Goal: Task Accomplishment & Management: Use online tool/utility

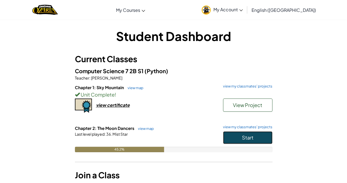
click at [228, 142] on button "Start" at bounding box center [247, 137] width 49 height 13
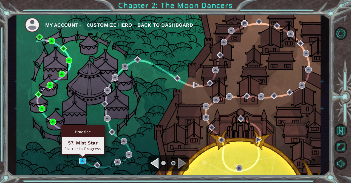
click at [83, 160] on img at bounding box center [82, 160] width 6 height 6
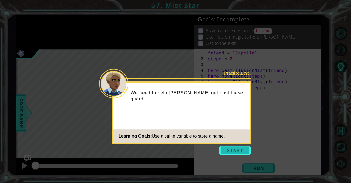
click at [237, 149] on button "Start" at bounding box center [235, 150] width 31 height 9
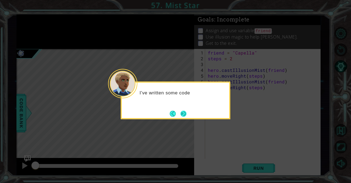
click at [183, 113] on button "Next" at bounding box center [184, 113] width 6 height 6
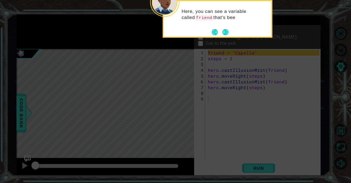
drag, startPoint x: 226, startPoint y: 32, endPoint x: 217, endPoint y: 43, distance: 14.0
click at [217, 43] on icon at bounding box center [175, 27] width 351 height 311
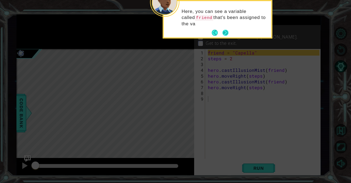
click at [224, 35] on button "Next" at bounding box center [226, 33] width 6 height 6
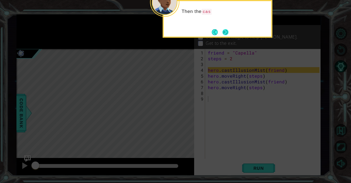
click at [224, 33] on button "Next" at bounding box center [226, 32] width 6 height 6
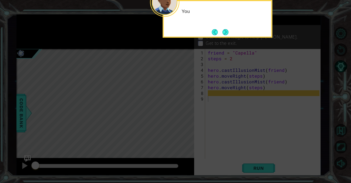
click at [224, 33] on button "Next" at bounding box center [225, 32] width 7 height 7
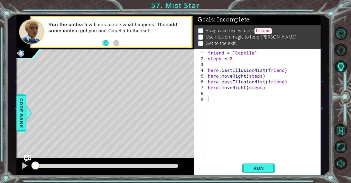
click at [83, 130] on div "Level Map" at bounding box center [143, 130] width 254 height 162
click at [221, 27] on p "Assign and use variable friend ." at bounding box center [239, 30] width 67 height 7
click at [75, 131] on div "Level Map" at bounding box center [143, 130] width 254 height 162
click at [240, 62] on div "friend = "Capella" steps = 2 hero . castIllusionMist ( friend ) hero . moveRigh…" at bounding box center [264, 110] width 115 height 121
click at [255, 171] on button "Run" at bounding box center [258, 167] width 33 height 13
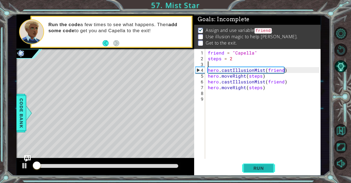
scroll to position [4, 0]
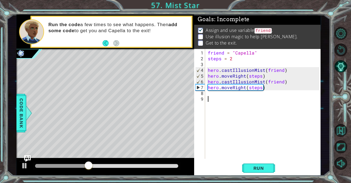
click at [222, 99] on div "friend = "Capella" steps = 2 hero . castIllusionMist ( friend ) hero . moveRigh…" at bounding box center [264, 110] width 115 height 121
click at [222, 95] on div "friend = "Capella" steps = 2 hero . castIllusionMist ( friend ) hero . moveRigh…" at bounding box center [264, 110] width 115 height 121
click at [217, 92] on div "friend = "Capella" steps = 2 hero . castIllusionMist ( friend ) hero . moveRigh…" at bounding box center [264, 110] width 115 height 121
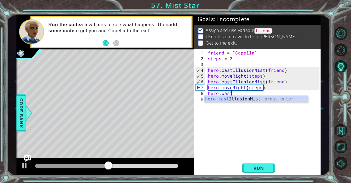
scroll to position [0, 1]
click at [231, 101] on div "hero.cast IllusionMist press enter" at bounding box center [256, 106] width 104 height 20
type textarea "hero.castIllusionMist(friend)"
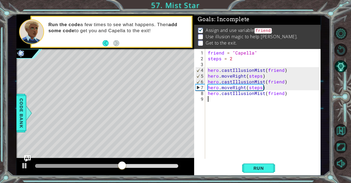
click at [246, 100] on div "friend = "Capella" steps = 2 hero . castIllusionMist ( friend ) hero . moveRigh…" at bounding box center [264, 110] width 115 height 121
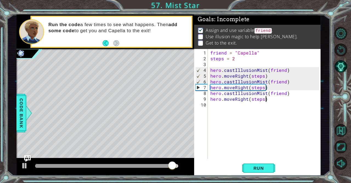
scroll to position [0, 3]
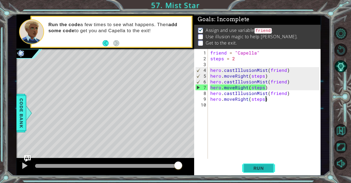
type textarea "hero.moveRight(steps)"
click at [269, 169] on span "Run" at bounding box center [259, 167] width 22 height 5
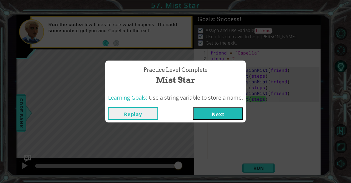
click at [236, 111] on button "Next" at bounding box center [218, 113] width 50 height 12
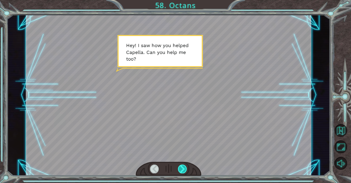
click at [185, 166] on div at bounding box center [182, 168] width 9 height 9
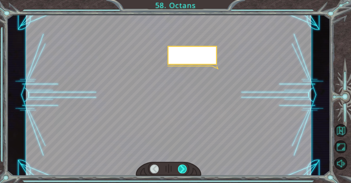
click at [185, 166] on div at bounding box center [182, 168] width 9 height 9
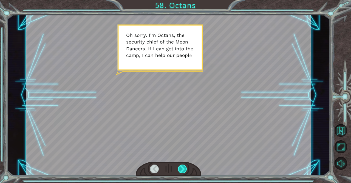
click at [185, 166] on div at bounding box center [182, 168] width 9 height 9
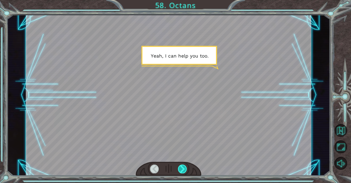
click at [185, 166] on div at bounding box center [182, 168] width 9 height 9
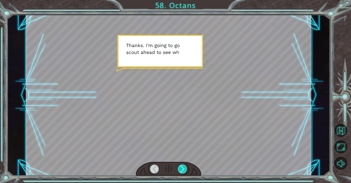
click at [185, 166] on div at bounding box center [182, 168] width 9 height 9
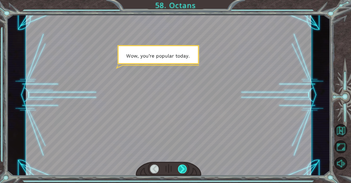
click at [185, 166] on div at bounding box center [182, 168] width 9 height 9
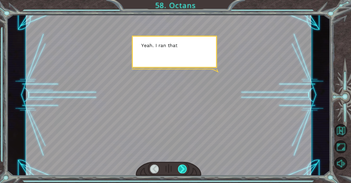
click at [185, 166] on div at bounding box center [182, 168] width 9 height 9
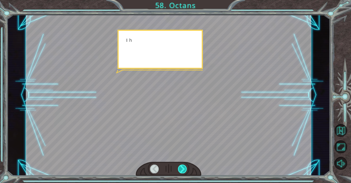
click at [185, 166] on div at bounding box center [182, 168] width 9 height 9
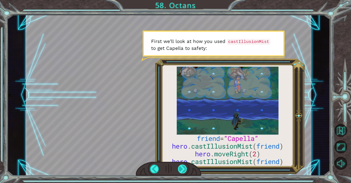
click at [183, 170] on div at bounding box center [182, 168] width 9 height 9
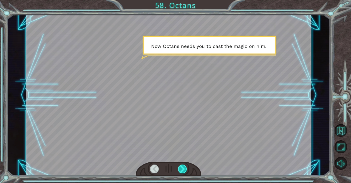
click at [183, 170] on div at bounding box center [182, 168] width 9 height 9
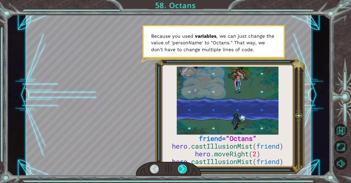
click at [183, 170] on div at bounding box center [182, 168] width 9 height 9
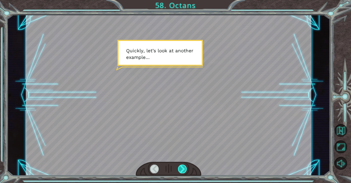
click at [183, 170] on div at bounding box center [182, 168] width 9 height 9
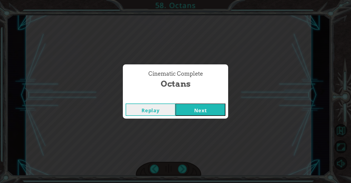
click at [211, 105] on button "Next" at bounding box center [201, 109] width 50 height 12
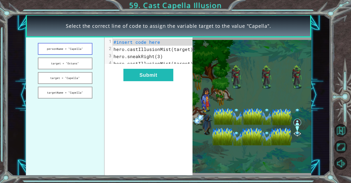
click at [78, 49] on button "personName = "Capella"" at bounding box center [65, 49] width 55 height 12
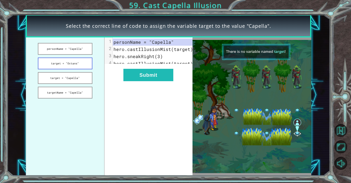
click at [80, 67] on button "target = "Octans"" at bounding box center [65, 63] width 55 height 12
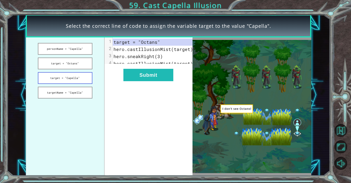
drag, startPoint x: 81, startPoint y: 85, endPoint x: 80, endPoint y: 82, distance: 3.5
click at [80, 82] on ul "personName = "Capella" target = "Octans" target = "Capella" targetName = "Capel…" at bounding box center [65, 106] width 79 height 138
click at [80, 82] on button "target = "Capella"" at bounding box center [65, 78] width 55 height 12
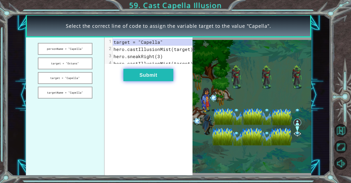
click at [168, 77] on button "Submit" at bounding box center [149, 75] width 50 height 12
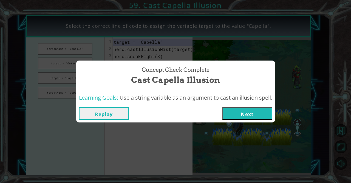
drag, startPoint x: 168, startPoint y: 77, endPoint x: 248, endPoint y: 118, distance: 90.9
click at [248, 118] on div "Concept Check Complete Cast Capella Illusion Learning Goals: Use a string varia…" at bounding box center [175, 91] width 199 height 62
click at [248, 118] on button "Next" at bounding box center [248, 113] width 50 height 12
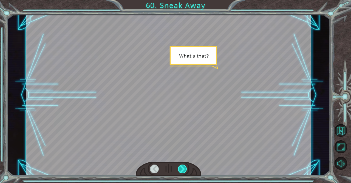
click at [181, 168] on div at bounding box center [182, 168] width 9 height 9
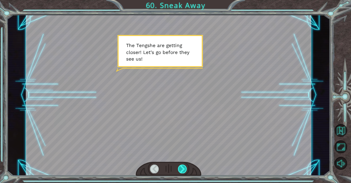
click at [181, 168] on div at bounding box center [182, 168] width 9 height 9
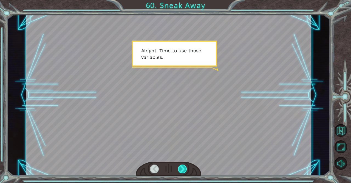
click at [181, 168] on div at bounding box center [182, 168] width 9 height 9
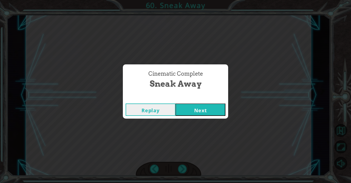
click at [203, 107] on button "Next" at bounding box center [201, 109] width 50 height 12
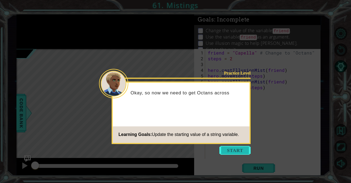
click at [242, 150] on button "Start" at bounding box center [235, 150] width 31 height 9
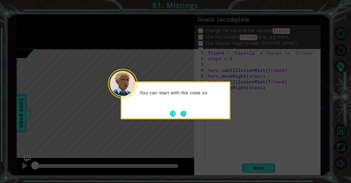
click at [183, 111] on button "Next" at bounding box center [184, 113] width 6 height 6
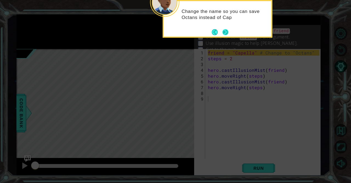
click at [226, 33] on button "Next" at bounding box center [226, 32] width 6 height 6
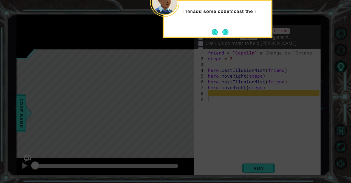
click at [226, 33] on button "Next" at bounding box center [226, 32] width 8 height 8
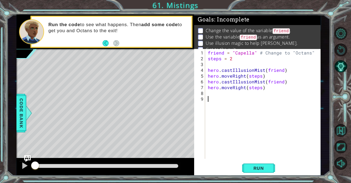
click at [210, 90] on div "friend = "Capella" # Change to "Octans" steps = 2 hero . castIllusionMist ( fri…" at bounding box center [264, 110] width 115 height 121
click at [246, 164] on button "Run" at bounding box center [258, 167] width 33 height 13
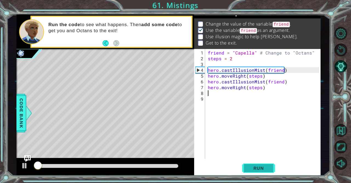
scroll to position [7, 0]
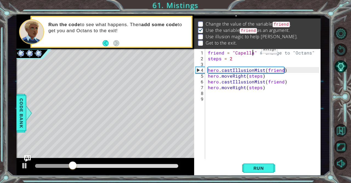
click at [252, 52] on div "friend = "Capella" # Change to "Octans" steps = 2 hero . castIllusionMist ( fri…" at bounding box center [264, 110] width 115 height 121
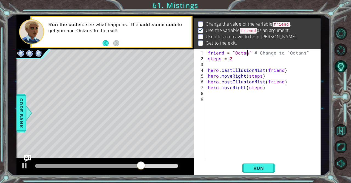
scroll to position [0, 2]
click at [253, 166] on span "Run" at bounding box center [259, 167] width 22 height 5
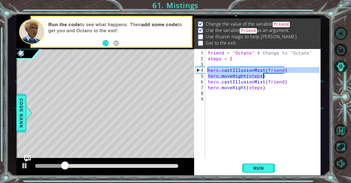
drag, startPoint x: 208, startPoint y: 67, endPoint x: 268, endPoint y: 76, distance: 61.0
click at [268, 76] on div "friend = "Octans" # Change to "Octans" steps = 2 hero . castIllusionMist ( frie…" at bounding box center [264, 110] width 115 height 121
click at [230, 87] on div "friend = "Octans" # Change to "Octans" steps = 2 hero . castIllusionMist ( frie…" at bounding box center [264, 110] width 115 height 121
type textarea "hero.moveRight(steps)"
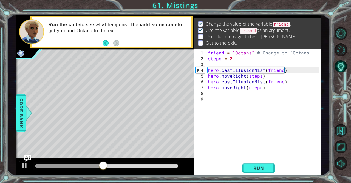
click at [225, 92] on div "friend = "Octans" # Change to "Octans" steps = 2 hero . castIllusionMist ( frie…" at bounding box center [264, 110] width 115 height 121
paste textarea "hero.moveRight(steps)"
type textarea "hero.moveRight(steps)"
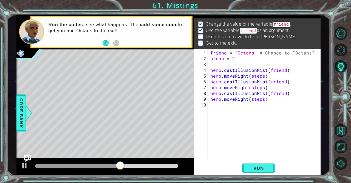
click at [214, 105] on div "friend = "Octans" # Change to "Octans" steps = 2 hero . castIllusionMist ( frie…" at bounding box center [266, 110] width 113 height 121
paste textarea "hero.moveRight(steps)"
type textarea "hero.moveRight(steps)"
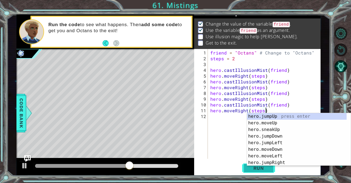
click at [251, 168] on span "Run" at bounding box center [259, 167] width 22 height 5
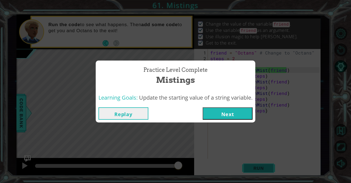
click at [227, 115] on button "Next" at bounding box center [228, 113] width 50 height 12
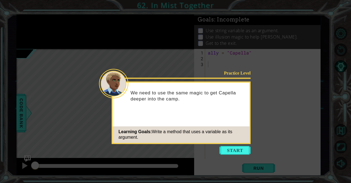
click at [214, 105] on div "We need to use the same magic to get Capella deeper into the camp." at bounding box center [181, 99] width 137 height 28
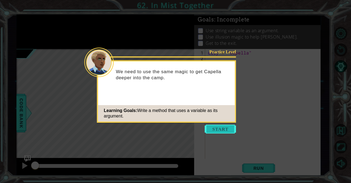
click at [227, 128] on button "Start" at bounding box center [220, 128] width 31 height 9
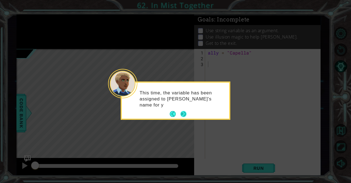
click at [182, 113] on button "Next" at bounding box center [184, 114] width 6 height 6
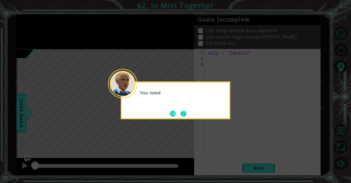
click at [185, 115] on button "Next" at bounding box center [184, 113] width 6 height 6
click at [157, 154] on icon at bounding box center [175, 91] width 351 height 183
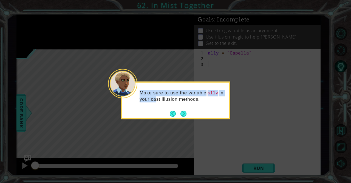
drag, startPoint x: 152, startPoint y: 151, endPoint x: 161, endPoint y: 116, distance: 36.4
click at [161, 116] on body "1 ההההההההההההההההההההההההההההההההההההההההההההההההההההההההההההההההההההההההההההה…" at bounding box center [175, 91] width 351 height 183
click at [182, 111] on button "Next" at bounding box center [184, 113] width 6 height 6
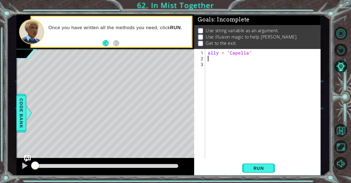
click at [215, 56] on div "ally = "Capella"" at bounding box center [264, 110] width 115 height 121
paste textarea "hero.moveRight(steps)"
type textarea "hero.moveRight(steps)"
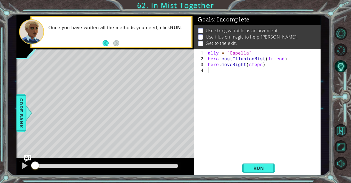
click at [225, 70] on div "ally = "Capella" hero . castIllusionMist ( friend ) hero . moveRight ( steps )" at bounding box center [264, 110] width 115 height 121
paste textarea "hero.moveRight(steps)"
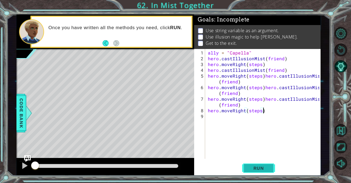
click at [257, 165] on button "Run" at bounding box center [258, 167] width 33 height 13
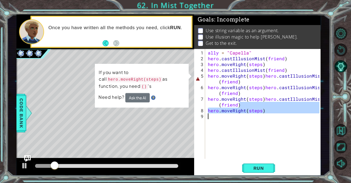
drag, startPoint x: 276, startPoint y: 106, endPoint x: 263, endPoint y: 119, distance: 18.8
click at [263, 119] on div "ally = "Capella" hero . castIllusionMist ( friend ) hero . moveRight ( steps ) …" at bounding box center [264, 110] width 115 height 121
type textarea "hero.moveRight(steps)"
click at [263, 119] on div "ally = "Capella" hero . castIllusionMist ( friend ) hero . moveRight ( steps ) …" at bounding box center [263, 104] width 113 height 110
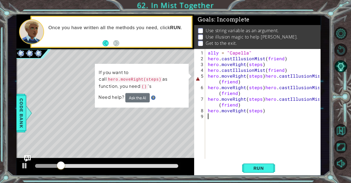
click at [263, 76] on div "ally = "Capella" hero . castIllusionMist ( friend ) hero . moveRight ( steps ) …" at bounding box center [264, 110] width 115 height 121
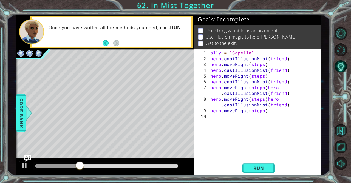
click at [266, 99] on div "ally = "Capella" hero . castIllusionMist ( friend ) hero . moveRight ( steps ) …" at bounding box center [266, 110] width 113 height 121
click at [266, 89] on div "ally = "Capella" hero . castIllusionMist ( friend ) hero . moveRight ( steps ) …" at bounding box center [266, 110] width 113 height 121
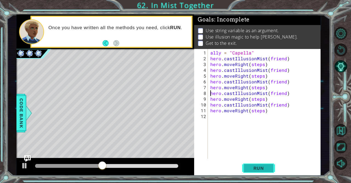
click at [257, 167] on span "Run" at bounding box center [259, 167] width 22 height 5
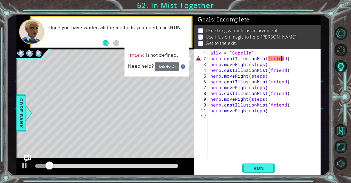
click at [282, 58] on div "ally = "Capella" hero . castIllusionMist ( friend ) hero . moveRight ( steps ) …" at bounding box center [266, 110] width 113 height 121
click at [283, 60] on div "ally = "Capella" hero . castIllusionMist ( friend ) hero . moveRight ( steps ) …" at bounding box center [266, 110] width 113 height 121
click at [283, 57] on div "ally = "Capella" hero . castIllusionMist ( friend ) hero . moveRight ( steps ) …" at bounding box center [266, 110] width 113 height 121
click at [284, 57] on div "ally = "Capella" hero . castIllusionMist ( friend ) hero . moveRight ( steps ) …" at bounding box center [266, 110] width 113 height 121
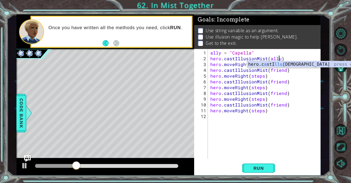
scroll to position [0, 4]
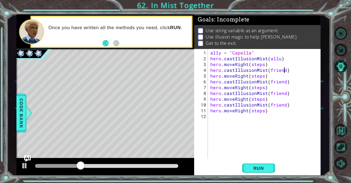
click at [284, 69] on div "ally = "Capella" hero . castIllusionMist ( allu ) hero . moveRight ( steps ) he…" at bounding box center [266, 110] width 113 height 121
click at [284, 81] on div "ally = "Capella" hero . castIllusionMist ( allu ) hero . moveRight ( steps ) he…" at bounding box center [266, 110] width 113 height 121
click at [284, 92] on div "ally = "Capella" hero . castIllusionMist ( allu ) hero . moveRight ( steps ) he…" at bounding box center [266, 110] width 113 height 121
click at [284, 105] on div "ally = "Capella" hero . castIllusionMist ( allu ) hero . moveRight ( steps ) he…" at bounding box center [266, 110] width 113 height 121
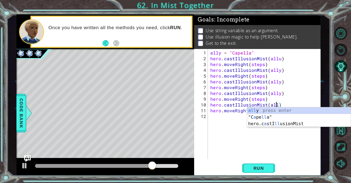
scroll to position [0, 4]
type textarea "hero.castIllusionMist(ally)"
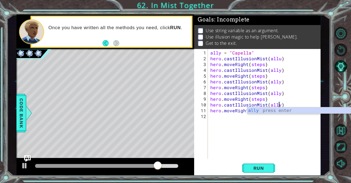
scroll to position [0, 4]
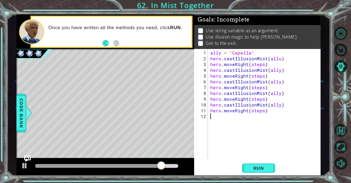
click at [281, 127] on div "ally = "Capella" hero . castIllusionMist ( allu ) hero . moveRight ( steps ) he…" at bounding box center [266, 110] width 113 height 121
click at [262, 111] on div "ally = "Capella" hero . castIllusionMist ( allu ) hero . moveRight ( steps ) he…" at bounding box center [266, 110] width 113 height 121
click at [263, 111] on div "ally = "Capella" hero . castIllusionMist ( allu ) hero . moveRight ( steps ) he…" at bounding box center [266, 110] width 113 height 121
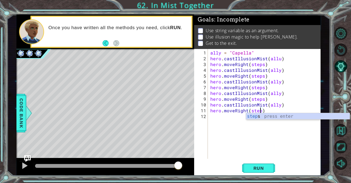
scroll to position [0, 3]
click at [252, 52] on div "ally = "Capella" hero . castIllusionMist ( allu ) hero . moveRight ( steps ) he…" at bounding box center [266, 110] width 113 height 121
type textarea "ally = "Capella""
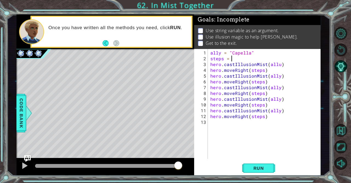
scroll to position [0, 1]
click at [251, 173] on button "Run" at bounding box center [258, 167] width 33 height 13
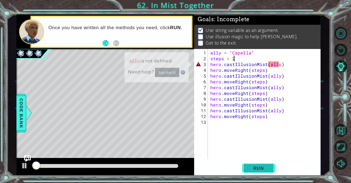
scroll to position [4, 0]
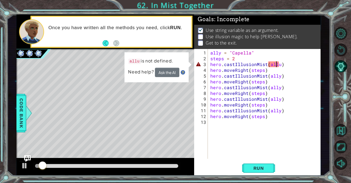
click at [277, 66] on div "ally = "Capella" steps = 2 hero . castIllusionMist ( allu ) hero . moveRight ( …" at bounding box center [266, 110] width 113 height 121
click at [279, 66] on div "ally = "Capella" steps = 2 hero . castIllusionMist ( allu ) hero . moveRight ( …" at bounding box center [266, 110] width 113 height 121
click at [279, 63] on div "ally = "Capella" steps = 2 hero . castIllusionMist ( allu ) hero . moveRight ( …" at bounding box center [266, 110] width 113 height 121
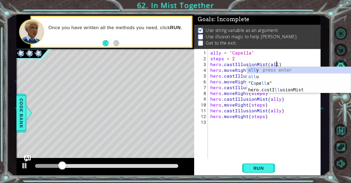
scroll to position [0, 4]
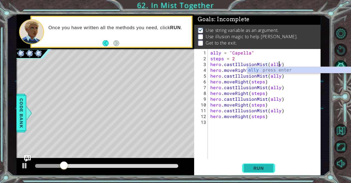
type textarea "hero.castIllusionMist(ally)"
click at [262, 166] on span "Run" at bounding box center [259, 167] width 22 height 5
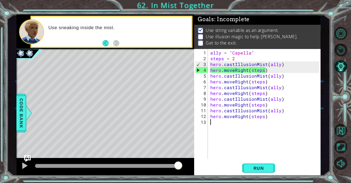
drag, startPoint x: 275, startPoint y: 118, endPoint x: 262, endPoint y: 124, distance: 14.9
click at [262, 124] on div "ally = "Capella" steps = 2 hero . castIllusionMist ( ally ) hero . moveRight ( …" at bounding box center [266, 110] width 113 height 121
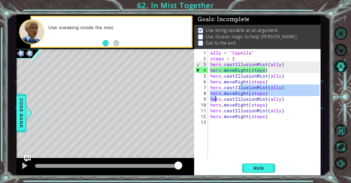
drag, startPoint x: 240, startPoint y: 88, endPoint x: 218, endPoint y: 94, distance: 23.3
click at [218, 94] on div "ally = "Capella" steps = 2 hero . castIllusionMist ( ally ) hero . moveRight ( …" at bounding box center [266, 110] width 113 height 121
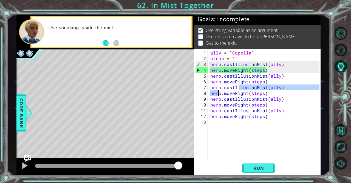
click at [269, 83] on div "ally = "Capella" steps = 2 hero . castIllusionMist ( ally ) hero . moveRight ( …" at bounding box center [266, 110] width 113 height 121
drag, startPoint x: 269, startPoint y: 83, endPoint x: 208, endPoint y: 74, distance: 61.6
drag, startPoint x: 208, startPoint y: 74, endPoint x: 299, endPoint y: 90, distance: 92.5
click at [299, 90] on div "ally = "Capella" steps = 2 hero . castIllusionMist ( ally ) hero . moveRight ( …" at bounding box center [266, 110] width 113 height 121
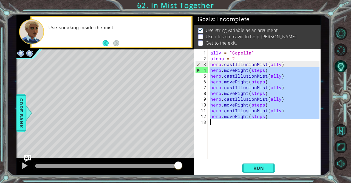
drag, startPoint x: 211, startPoint y: 70, endPoint x: 294, endPoint y: 133, distance: 103.9
click at [294, 133] on div "ally = "Capella" steps = 2 hero . castIllusionMist ( ally ) hero . moveRight ( …" at bounding box center [266, 110] width 113 height 121
type textarea "hero.moveRight(steps)"
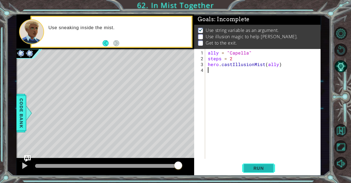
click at [258, 171] on button "Run" at bounding box center [258, 167] width 33 height 13
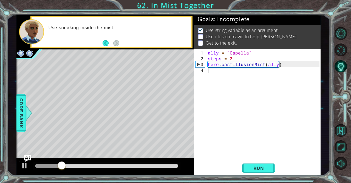
click at [237, 58] on div "ally = "Capella" steps = 2 hero . castIllusionMist ( ally )" at bounding box center [264, 110] width 115 height 121
type textarea "s"
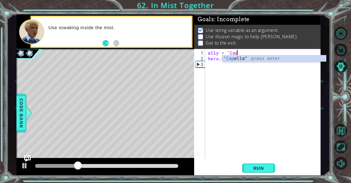
drag, startPoint x: 237, startPoint y: 58, endPoint x: 232, endPoint y: 58, distance: 4.4
click at [232, 58] on div ""Cap [PERSON_NAME]" press enter" at bounding box center [275, 65] width 104 height 20
type textarea "ally = "Capella""
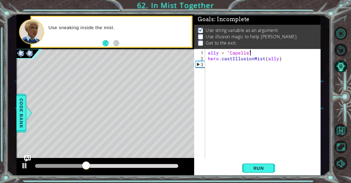
click at [280, 61] on div "ally = "Capella" hero . castIllusionMist ( ally )" at bounding box center [264, 110] width 115 height 121
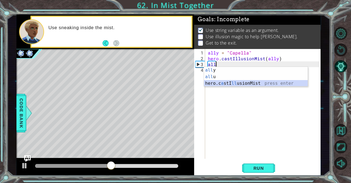
click at [244, 83] on div "all y press enter all u press enter hero.c a stI ll usionMist press enter" at bounding box center [256, 83] width 104 height 33
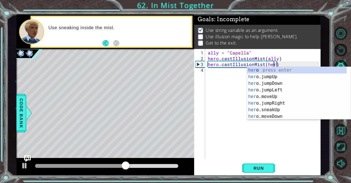
scroll to position [0, 4]
click at [284, 62] on div "ally = "Capella" hero . castIllusionMist ( ally ) hero . castIllusionMist ( her…" at bounding box center [264, 110] width 115 height 121
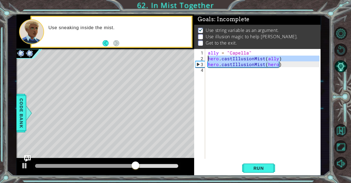
drag, startPoint x: 284, startPoint y: 62, endPoint x: 206, endPoint y: 59, distance: 77.7
click at [206, 59] on div "hero.castIllusionMist(hero) 1 2 3 4 ally = "Capella" hero . castIllusionMist ( …" at bounding box center [256, 104] width 125 height 110
type textarea "hero.castIllusionMist(ally) hero.castIllusionMist(hero)"
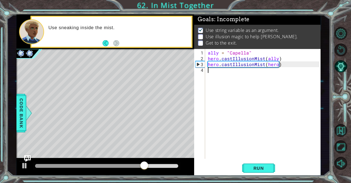
click at [214, 75] on div "ally = "Capella" hero . castIllusionMist ( ally ) hero . castIllusionMist ( her…" at bounding box center [264, 110] width 115 height 121
paste textarea "hero.castIllusionMist(hero)"
type textarea "hero.castIllusionMist(hero)"
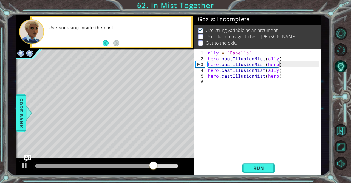
click at [215, 77] on div "ally = "Capella" hero . castIllusionMist ( ally ) hero . castIllusionMist ( her…" at bounding box center [264, 110] width 115 height 121
click at [218, 83] on div "ally = "Capella" hero . castIllusionMist ( ally ) hero . castIllusionMist ( her…" at bounding box center [264, 110] width 115 height 121
paste textarea "hero.castIllusionMist(hero)"
type textarea "hero.castIllusionMist(hero)"
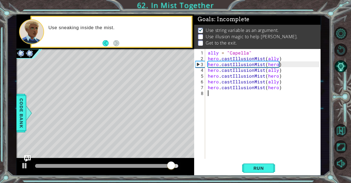
click at [216, 92] on div "ally = "Capella" hero . castIllusionMist ( ally ) hero . castIllusionMist ( her…" at bounding box center [264, 110] width 115 height 121
paste textarea "hero.castIllusionMist(hero)"
type textarea "hero.castIllusionMist(hero)"
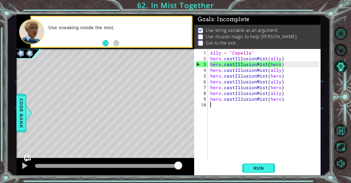
click at [216, 104] on div "ally = "Capella" hero . castIllusionMist ( ally ) hero . castIllusionMist ( her…" at bounding box center [266, 110] width 113 height 121
type textarea "v"
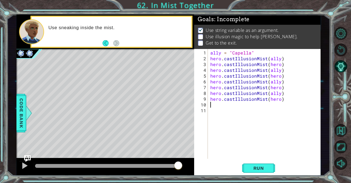
paste textarea "hero.castIllusionMist(hero)"
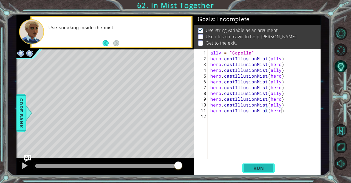
click at [252, 168] on span "Run" at bounding box center [259, 167] width 22 height 5
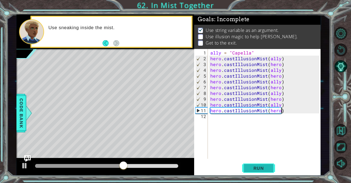
click at [251, 162] on button "Run" at bounding box center [258, 167] width 33 height 13
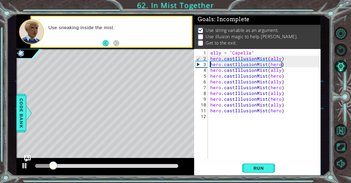
click at [210, 64] on div "ally = "Capella" hero . castIllusionMist ( ally ) hero . castIllusionMist ( her…" at bounding box center [266, 110] width 113 height 121
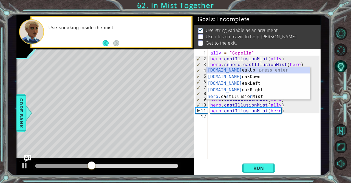
scroll to position [0, 1]
click at [234, 88] on div "[DOMAIN_NAME] eakUp press enter [DOMAIN_NAME] eakDown press enter [DOMAIN_NAME]…" at bounding box center [259, 90] width 104 height 46
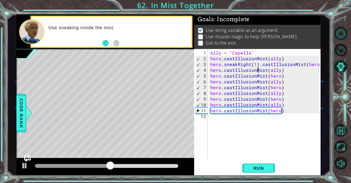
click at [259, 66] on div "ally = "Capella" hero . castIllusionMist ( ally ) hero . sneakRight ( 1 ) . cas…" at bounding box center [266, 110] width 113 height 121
click at [260, 63] on div "ally = "Capella" hero . castIllusionMist ( ally ) hero . sneakRight ( 1 ) . cas…" at bounding box center [266, 110] width 113 height 121
click at [259, 64] on div "ally = "Capella" hero . castIllusionMist ( ally ) hero . sneakRight ( 1 ) . cas…" at bounding box center [266, 110] width 113 height 121
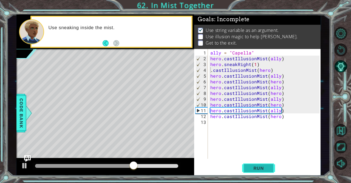
click at [256, 167] on span "Run" at bounding box center [259, 167] width 22 height 5
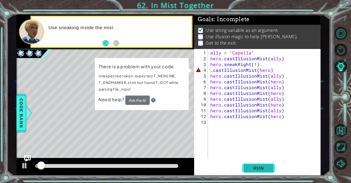
click at [254, 163] on button "Run" at bounding box center [258, 167] width 33 height 13
click at [212, 70] on div "ally = "Capella" hero . castIllusionMist ( ally ) hero . sneakRight ( 1 ) . cas…" at bounding box center [266, 110] width 113 height 121
click at [211, 69] on div "ally = "Capella" hero . castIllusionMist ( ally ) hero . sneakRight ( 1 ) . cas…" at bounding box center [266, 110] width 113 height 121
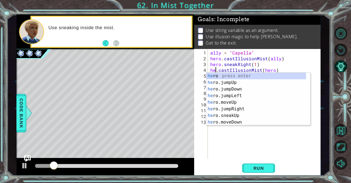
scroll to position [0, 1]
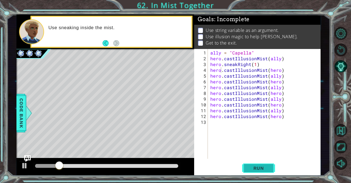
click at [263, 166] on span "Run" at bounding box center [259, 167] width 22 height 5
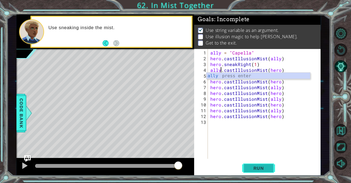
click at [263, 163] on button "Run" at bounding box center [258, 167] width 33 height 13
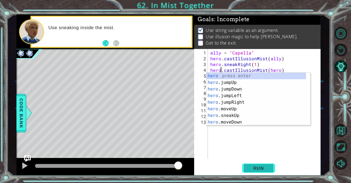
click at [259, 165] on span "Run" at bounding box center [259, 167] width 22 height 5
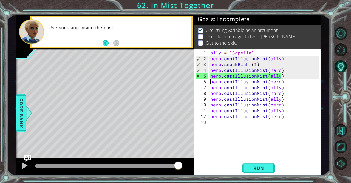
click at [210, 80] on div "ally = "Capella" hero . castIllusionMist ( ally ) hero . sneakRight ( 1 ) hero …" at bounding box center [266, 110] width 113 height 121
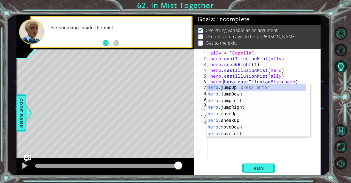
scroll to position [0, 1]
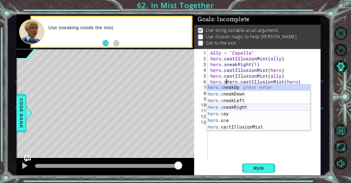
click at [250, 105] on div "hero.s neakUp press enter hero.s neakDown press enter hero.s neakLeft press ent…" at bounding box center [259, 113] width 104 height 59
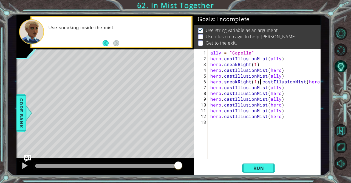
click at [260, 83] on div "ally = "Capella" hero . castIllusionMist ( ally ) hero . sneakRight ( 1 ) hero …" at bounding box center [266, 110] width 113 height 121
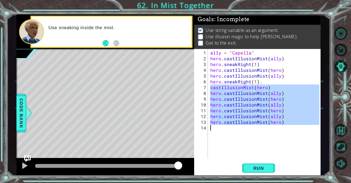
drag, startPoint x: 210, startPoint y: 87, endPoint x: 279, endPoint y: 127, distance: 79.4
click at [279, 127] on div "ally = "Capella" hero . castIllusionMist ( ally ) hero . sneakRight ( 1 ) hero …" at bounding box center [266, 110] width 113 height 121
type textarea "hero.castIllusionMist(hero)"
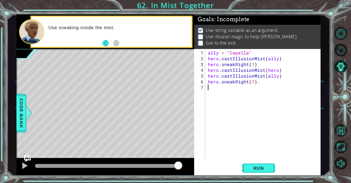
scroll to position [0, 0]
click at [260, 83] on div "ally = "Capella" hero . castIllusionMist ( ally ) hero . sneakRight ( 1 ) hero …" at bounding box center [264, 110] width 115 height 121
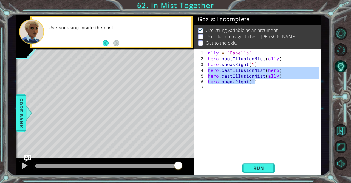
drag, startPoint x: 258, startPoint y: 81, endPoint x: 207, endPoint y: 70, distance: 52.6
click at [207, 70] on div "ally = "Capella" hero . castIllusionMist ( ally ) hero . sneakRight ( 1 ) hero …" at bounding box center [263, 104] width 113 height 110
type textarea "hero.castIllusionMist(hero) hero.castIllusionMist(ally)"
click at [217, 94] on div "ally = "Capella" hero . castIllusionMist ( ally ) hero . sneakRight ( 1 ) hero …" at bounding box center [264, 110] width 115 height 121
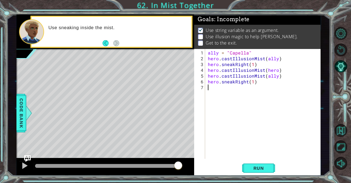
paste textarea "hero.sneakRight(1)"
type textarea "hero.sneakRight(1)"
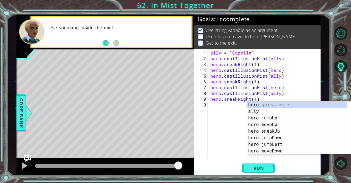
click at [217, 107] on div "ally = "Capella" hero . castIllusionMist ( ally ) hero . sneakRight ( 1 ) hero …" at bounding box center [266, 110] width 113 height 121
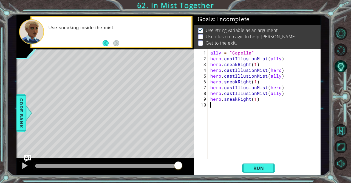
paste textarea "hero.sneakRight(1)"
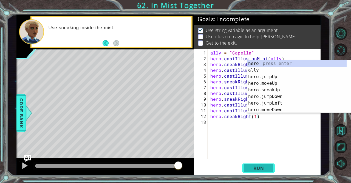
click at [252, 173] on button "Run" at bounding box center [258, 167] width 33 height 13
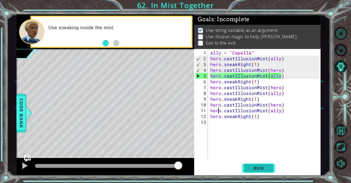
click at [217, 107] on div "ally = "Capella" hero . castIllusionMist ( ally ) hero . sneakRight ( 1 ) hero …" at bounding box center [266, 110] width 113 height 121
drag, startPoint x: 244, startPoint y: 168, endPoint x: 209, endPoint y: 149, distance: 40.4
click at [209, 149] on div "hero.castIllusionMist(ally) 1 2 3 4 5 6 7 8 9 10 11 12 13 ally = "Capella" hero…" at bounding box center [256, 104] width 125 height 110
click at [278, 68] on div "ally = "Capella" hero . castIllusionMist ( ally ) hero . sneakRight ( 1 ) hero …" at bounding box center [266, 110] width 113 height 121
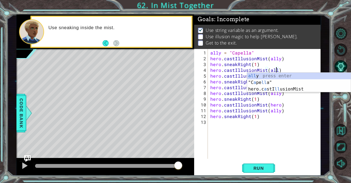
scroll to position [0, 4]
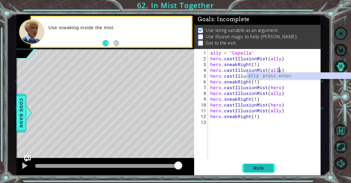
click at [264, 169] on span "Run" at bounding box center [259, 167] width 22 height 5
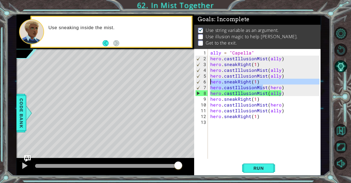
drag, startPoint x: 263, startPoint y: 85, endPoint x: 212, endPoint y: 82, distance: 50.6
click at [212, 82] on div "ally = "Capella" hero . castIllusionMist ( ally ) hero . sneakRight ( 1 ) hero …" at bounding box center [266, 110] width 113 height 121
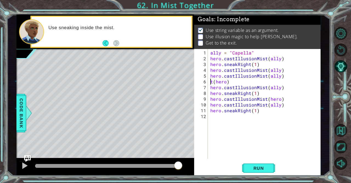
scroll to position [0, 1]
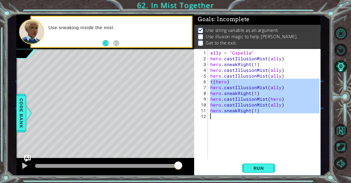
drag, startPoint x: 210, startPoint y: 81, endPoint x: 283, endPoint y: 129, distance: 87.4
click at [283, 129] on div "ally = "Capella" hero . castIllusionMist ( ally ) hero . sneakRight ( 1 ) hero …" at bounding box center [266, 110] width 113 height 121
type textarea "hero.sneakRight(1)"
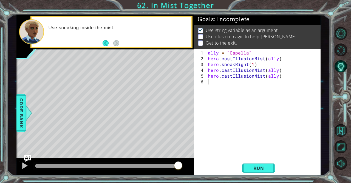
scroll to position [0, 0]
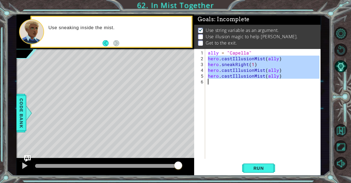
drag, startPoint x: 208, startPoint y: 58, endPoint x: 276, endPoint y: 82, distance: 71.9
click at [276, 82] on div "ally = "Capella" hero . castIllusionMist ( ally ) hero . sneakRight ( 1 ) hero …" at bounding box center [264, 110] width 115 height 121
type textarea "hero.castIllusionMist(ally)"
click at [276, 82] on div "ally = "Capella" hero . castIllusionMist ( ally ) hero . sneakRight ( 1 ) hero …" at bounding box center [263, 104] width 113 height 110
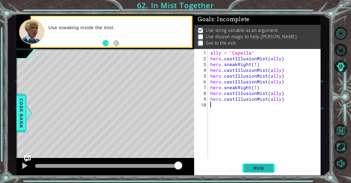
click at [243, 166] on button "Run" at bounding box center [258, 167] width 33 height 13
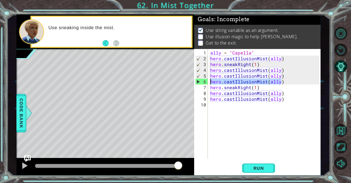
drag, startPoint x: 282, startPoint y: 80, endPoint x: 211, endPoint y: 83, distance: 71.2
click at [211, 83] on div "ally = "Capella" hero . castIllusionMist ( ally ) hero . sneakRight ( 1 ) hero …" at bounding box center [266, 110] width 113 height 121
type textarea "hero.castIllusionMist(ally)"
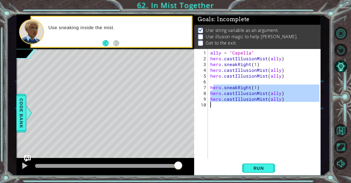
drag, startPoint x: 213, startPoint y: 89, endPoint x: 264, endPoint y: 102, distance: 52.7
click at [264, 102] on div "ally = "Capella" hero . castIllusionMist ( ally ) hero . sneakRight ( 1 ) hero …" at bounding box center [266, 110] width 113 height 121
type textarea "h"
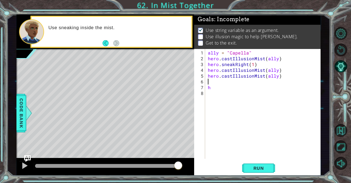
click at [238, 83] on div "ally = "Capella" hero . castIllusionMist ( ally ) hero . sneakRight ( 1 ) hero …" at bounding box center [264, 110] width 115 height 121
click at [239, 86] on div "ally = "Capella" hero . castIllusionMist ( ally ) hero . sneakRight ( 1 ) hero …" at bounding box center [264, 110] width 115 height 121
type textarea "h"
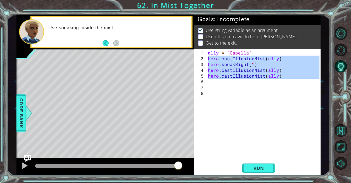
drag, startPoint x: 278, startPoint y: 79, endPoint x: 208, endPoint y: 57, distance: 73.6
click at [208, 57] on div "ally = "Capella" hero . castIllusionMist ( ally ) hero . sneakRight ( 1 ) hero …" at bounding box center [264, 110] width 115 height 121
type textarea "hero.castIllusionMist(ally) hero.sneakRight(1)"
click at [219, 86] on div "ally = "Capella" hero . castIllusionMist ( ally ) hero . sneakRight ( 1 ) hero …" at bounding box center [264, 110] width 115 height 121
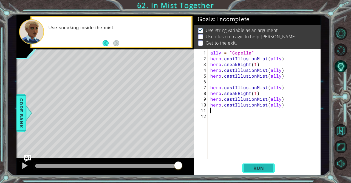
click at [243, 166] on button "Run" at bounding box center [258, 167] width 33 height 13
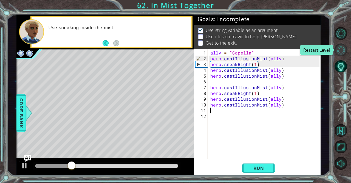
click at [337, 53] on button "Restart Level" at bounding box center [341, 49] width 13 height 13
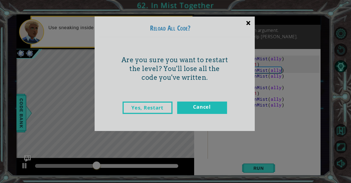
click at [250, 19] on div "×" at bounding box center [248, 23] width 13 height 16
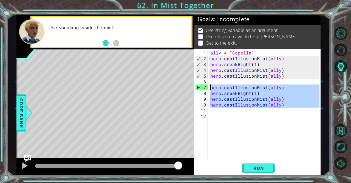
drag, startPoint x: 290, startPoint y: 109, endPoint x: 212, endPoint y: 84, distance: 82.0
click at [212, 84] on div "ally = "Capella" hero . castIllusionMist ( ally ) hero . sneakRight ( 1 ) hero …" at bounding box center [266, 110] width 113 height 121
type textarea "hero.castIllusionMist(ally) hero.sneakRight(1)"
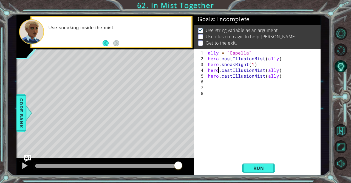
click at [218, 71] on div "ally = "Capella" hero . castIllusionMist ( ally ) hero . sneakRight ( 1 ) hero …" at bounding box center [264, 110] width 115 height 121
type textarea "hero.castIllusionMist(ally)"
click at [253, 168] on span "Run" at bounding box center [259, 167] width 22 height 5
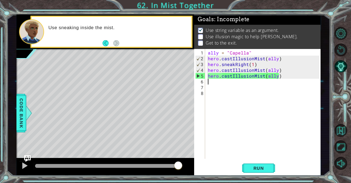
click at [254, 83] on div "ally = "Capella" hero . castIllusionMist ( ally ) hero . sneakRight ( 1 ) hero …" at bounding box center [264, 110] width 115 height 121
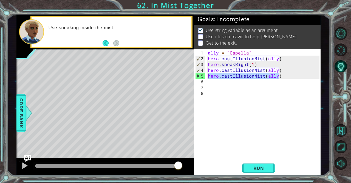
drag, startPoint x: 286, startPoint y: 76, endPoint x: 209, endPoint y: 77, distance: 76.9
click at [209, 77] on div "ally = "Capella" hero . castIllusionMist ( ally ) hero . sneakRight ( 1 ) hero …" at bounding box center [264, 110] width 115 height 121
type textarea "hero.castIllusionMist(ally)"
click at [266, 77] on div "ally = "Capella" hero . castIllusionMist ( ally ) hero . sneakRight ( 1 ) hero …" at bounding box center [263, 104] width 113 height 110
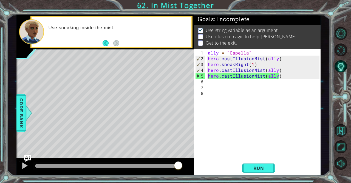
click at [209, 74] on div "ally = "Capella" hero . castIllusionMist ( ally ) hero . sneakRight ( 1 ) hero …" at bounding box center [264, 110] width 115 height 121
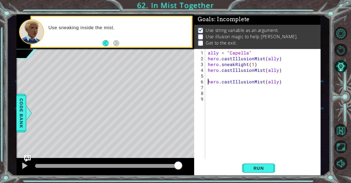
click at [209, 74] on div "ally = "Capella" hero . castIllusionMist ( ally ) hero . sneakRight ( 1 ) hero …" at bounding box center [264, 110] width 115 height 121
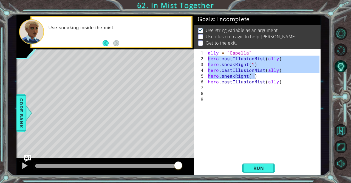
drag, startPoint x: 263, startPoint y: 74, endPoint x: 206, endPoint y: 58, distance: 58.8
click at [206, 58] on div "hero.sneakRight(1) 1 2 3 4 5 6 7 8 9 ally = "Capella" hero . castIllusionMist (…" at bounding box center [256, 104] width 125 height 110
click at [213, 63] on div "ally = "Capella" hero . castIllusionMist ( ally ) hero . sneakRight ( 1 ) hero …" at bounding box center [263, 104] width 113 height 110
drag, startPoint x: 209, startPoint y: 59, endPoint x: 260, endPoint y: 73, distance: 53.2
click at [260, 73] on div "ally = "Capella" hero . castIllusionMist ( ally ) hero . sneakRight ( 1 ) hero …" at bounding box center [264, 110] width 115 height 121
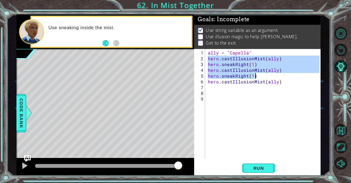
type textarea "hero.castIllusionMist(ally) hero.sneakRight(1)"
click at [247, 91] on div "ally = "Capella" hero . castIllusionMist ( ally ) hero . sneakRight ( 1 ) hero …" at bounding box center [264, 110] width 115 height 121
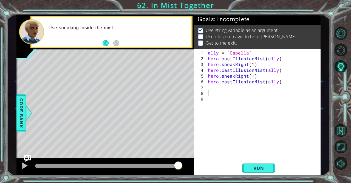
scroll to position [0, 0]
click at [245, 87] on div "ally = "Capella" hero . castIllusionMist ( ally ) hero . sneakRight ( 1 ) hero …" at bounding box center [264, 110] width 115 height 121
drag, startPoint x: 287, startPoint y: 82, endPoint x: 209, endPoint y: 82, distance: 78.8
click at [209, 82] on div "ally = "Capella" hero . castIllusionMist ( ally ) hero . sneakRight ( 1 ) hero …" at bounding box center [264, 110] width 115 height 121
type textarea "hero.castIllusionMist(ally)"
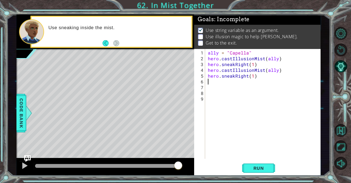
paste textarea "hero.sneakRight(1)"
type textarea "hero.sneakRight(1)"
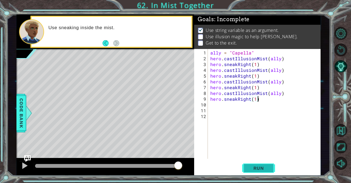
click at [253, 163] on button "Run" at bounding box center [258, 167] width 33 height 13
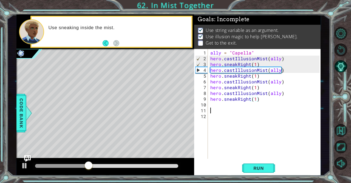
click at [239, 109] on div "ally = "Capella" hero . castIllusionMist ( ally ) hero . sneakRight ( 1 ) hero …" at bounding box center [266, 110] width 113 height 121
click at [239, 104] on div "ally = "Capella" hero . castIllusionMist ( ally ) hero . sneakRight ( 1 ) hero …" at bounding box center [266, 110] width 113 height 121
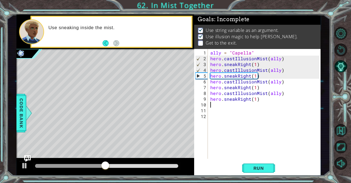
paste textarea "hero.sneakRight(1)"
type textarea "hero.sneakRight(1)"
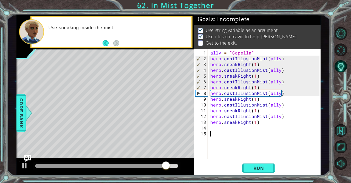
click at [228, 135] on div "ally = "Capella" hero . castIllusionMist ( ally ) hero . sneakRight ( 1 ) hero …" at bounding box center [266, 110] width 113 height 121
click at [229, 131] on div "ally = "Capella" hero . castIllusionMist ( ally ) hero . sneakRight ( 1 ) hero …" at bounding box center [266, 110] width 113 height 121
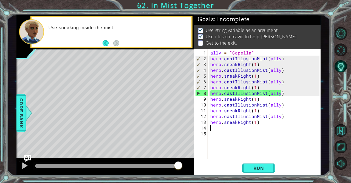
click at [223, 129] on div "ally = "Capella" hero . castIllusionMist ( ally ) hero . sneakRight ( 1 ) hero …" at bounding box center [266, 110] width 113 height 121
paste textarea "hero.sneakRight(1)"
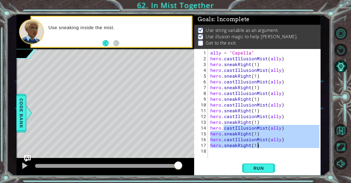
click at [223, 129] on div "ally = "Capella" hero . castIllusionMist ( ally ) hero . sneakRight ( 1 ) hero …" at bounding box center [266, 110] width 113 height 121
type textarea "hero.castIllusionMist(ally)"
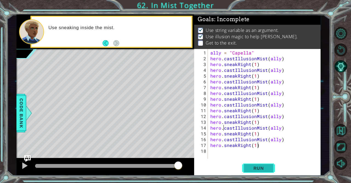
click at [261, 173] on button "Run" at bounding box center [258, 167] width 33 height 13
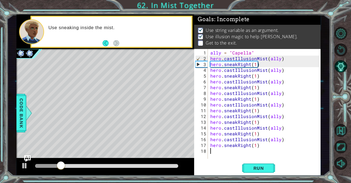
click at [220, 152] on div "ally = "Capella" hero . castIllusionMist ( ally ) hero . sneakRight ( 1 ) hero …" at bounding box center [266, 110] width 113 height 121
paste textarea "hero.sneakRight(1)"
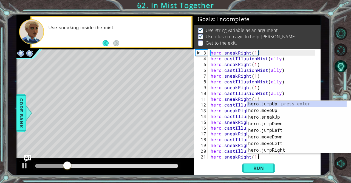
scroll to position [17, 0]
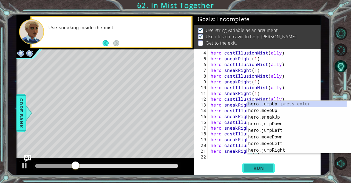
click at [246, 167] on button "Run" at bounding box center [258, 167] width 33 height 13
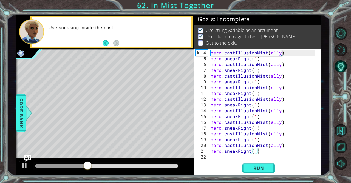
drag, startPoint x: 271, startPoint y: 150, endPoint x: 183, endPoint y: 140, distance: 88.4
click at [183, 140] on div "Level Map" at bounding box center [143, 130] width 254 height 162
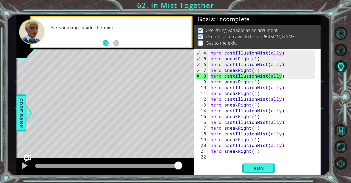
click at [283, 74] on div "hero . castIllusionMist ( ally ) hero . sneakRight ( 1 ) hero . castIllusionMis…" at bounding box center [264, 110] width 108 height 121
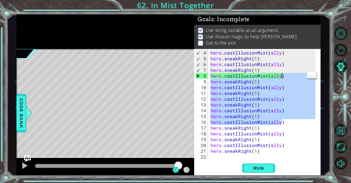
click at [304, 139] on div "hero . castIllusionMist ( ally ) hero . sneakRight ( 1 ) hero . castIllusionMis…" at bounding box center [264, 110] width 108 height 121
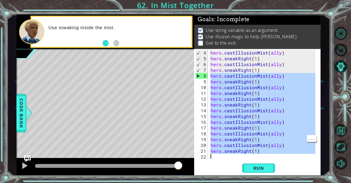
drag, startPoint x: 210, startPoint y: 94, endPoint x: 293, endPoint y: 164, distance: 108.3
click at [293, 164] on div "hero.sneakRight(1) 4 5 6 7 8 9 10 11 12 13 14 15 16 17 18 19 20 21 22 hero . ca…" at bounding box center [257, 112] width 127 height 127
type textarea "hero.sneakRight(1)"
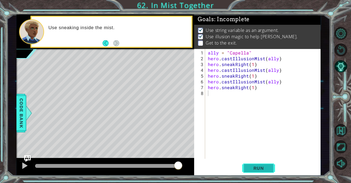
click at [255, 169] on span "Run" at bounding box center [259, 167] width 22 height 5
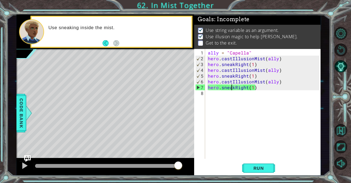
click at [232, 88] on div "ally = "Capella" hero . castIllusionMist ( ally ) hero . sneakRight ( 1 ) hero …" at bounding box center [264, 110] width 115 height 121
click at [233, 88] on div "ally = "Capella" hero . castIllusionMist ( ally ) hero . sneakRight ( 1 ) hero …" at bounding box center [264, 110] width 115 height 121
click at [247, 88] on div "ally = "Capella" hero . castIllusionMist ( ally ) hero . sneakRight ( 1 ) hero …" at bounding box center [264, 110] width 115 height 121
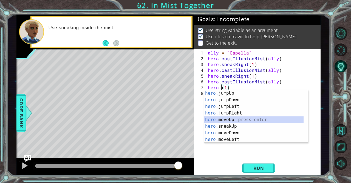
click at [240, 118] on div "hero. jumpUp press enter hero. jumpDown press enter hero. jumpLeft press enter …" at bounding box center [254, 123] width 100 height 66
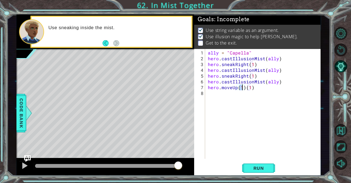
click at [244, 88] on div "ally = "Capella" hero . castIllusionMist ( ally ) hero . sneakRight ( 1 ) hero …" at bounding box center [264, 110] width 115 height 121
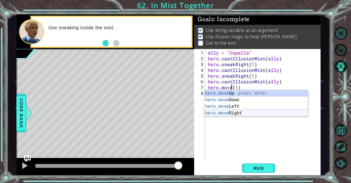
click at [244, 115] on div "hero.move Up press enter hero.move Down press enter hero.move Left press enter …" at bounding box center [256, 110] width 104 height 40
type textarea "hero.moveRight(1)(1)"
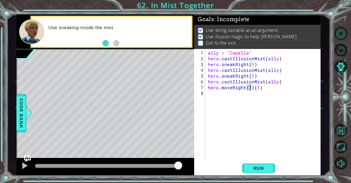
click at [261, 90] on div "ally = "Capella" hero . castIllusionMist ( ally ) hero . sneakRight ( 1 ) hero …" at bounding box center [264, 110] width 115 height 121
click at [261, 86] on div "ally = "Capella" hero . castIllusionMist ( ally ) hero . sneakRight ( 1 ) hero …" at bounding box center [264, 110] width 115 height 121
click at [247, 75] on div "ally = "Capella" hero . castIllusionMist ( ally ) hero . sneakRight ( 1 ) hero …" at bounding box center [264, 110] width 115 height 121
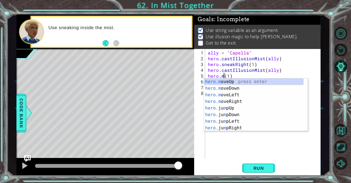
scroll to position [0, 1]
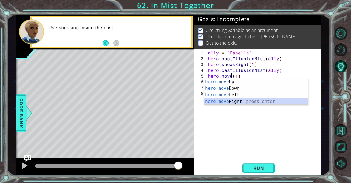
click at [272, 100] on div "hero.move Up press enter hero.move Down press enter hero.move Left press enter …" at bounding box center [256, 98] width 104 height 40
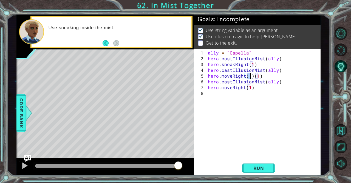
click at [262, 75] on div "ally = "Capella" hero . castIllusionMist ( ally ) hero . sneakRight ( 1 ) hero …" at bounding box center [264, 110] width 115 height 121
click at [247, 62] on div "ally = "Capella" hero . castIllusionMist ( ally ) hero . sneakRight ( 1 ) hero …" at bounding box center [264, 110] width 115 height 121
drag, startPoint x: 257, startPoint y: 64, endPoint x: 222, endPoint y: 64, distance: 34.9
click at [222, 64] on div "ally = "Capella" hero . castIllusionMist ( ally ) hero . sneakRight ( 1 ) hero …" at bounding box center [264, 110] width 115 height 121
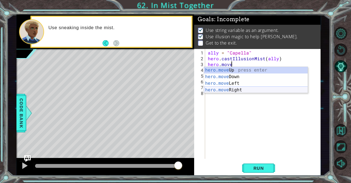
click at [225, 90] on div "hero.move Up press enter hero.move Down press enter hero.move Left press enter …" at bounding box center [256, 87] width 104 height 40
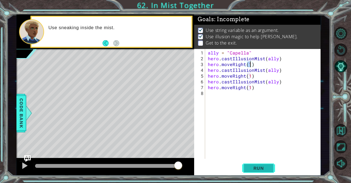
click at [251, 167] on span "Run" at bounding box center [259, 167] width 22 height 5
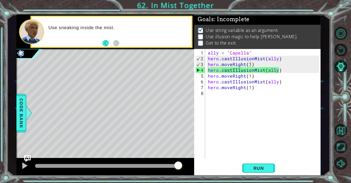
drag, startPoint x: 251, startPoint y: 167, endPoint x: 279, endPoint y: 80, distance: 91.3
click at [279, 80] on div "hero.moveRight(1) 1 2 3 4 5 6 7 8 ally = "Capella" hero . castIllusionMist ( al…" at bounding box center [257, 112] width 127 height 127
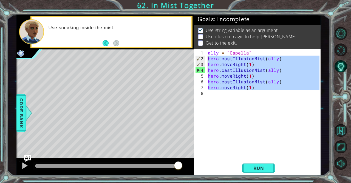
drag, startPoint x: 271, startPoint y: 93, endPoint x: 204, endPoint y: 58, distance: 75.8
click at [204, 58] on div "hero.moveRight(1) 1 2 3 4 5 6 7 8 ally = "Capella" hero . castIllusionMist ( al…" at bounding box center [256, 104] width 125 height 110
type textarea "hero.castIllusionMist(ally) hero.moveRight(1)"
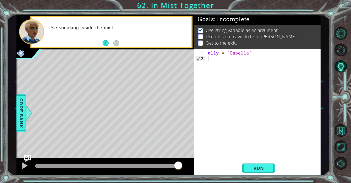
scroll to position [0, 0]
click at [206, 54] on div "1 2 ally = "Capella" הההההההההההההההההההההההההההההההההההההההההההההההההההההההההה…" at bounding box center [256, 104] width 125 height 110
click at [208, 75] on div "ally = "Capella"" at bounding box center [264, 110] width 115 height 121
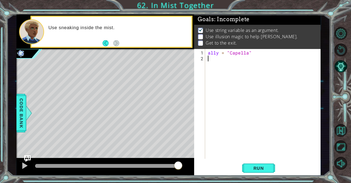
click at [4, 79] on div "1 ההההההההההההההההההההההההההההההההההההההההההההההההההההההההההההההההההההההההההההה…" at bounding box center [175, 91] width 351 height 183
